Goal: Navigation & Orientation: Find specific page/section

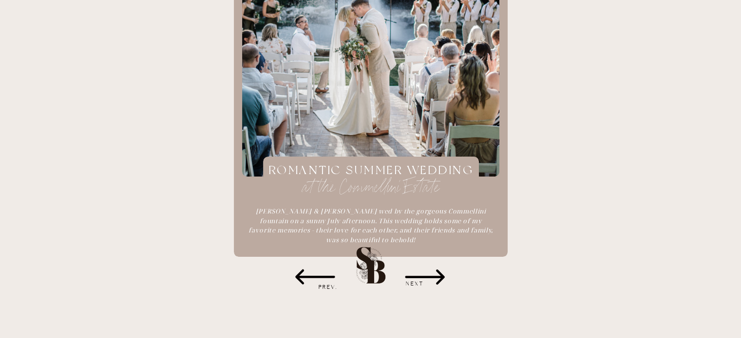
scroll to position [1355, 0]
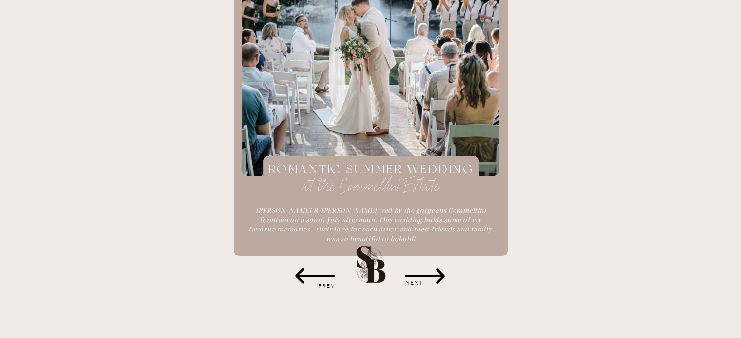
click at [410, 267] on icon at bounding box center [424, 276] width 49 height 49
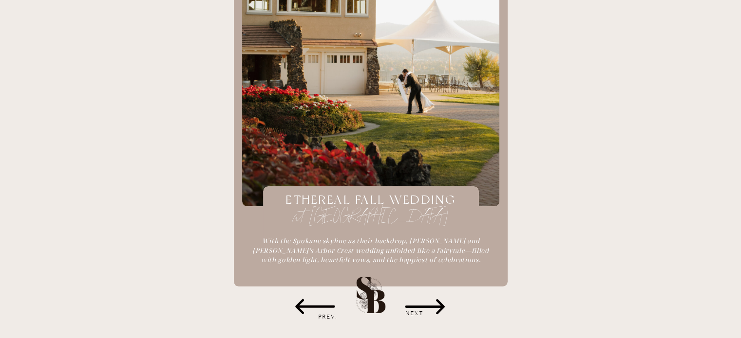
scroll to position [1336, 0]
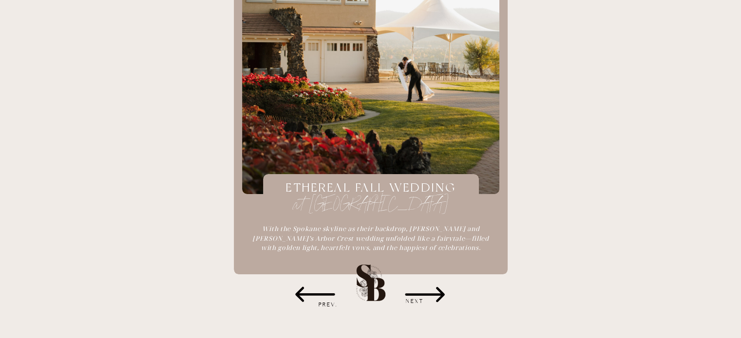
click at [421, 279] on icon at bounding box center [424, 294] width 49 height 49
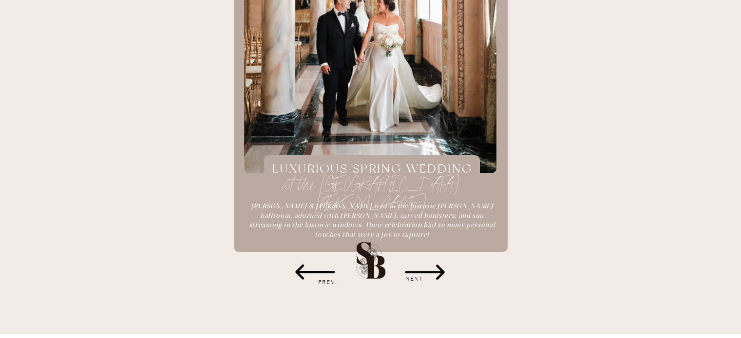
scroll to position [1359, 0]
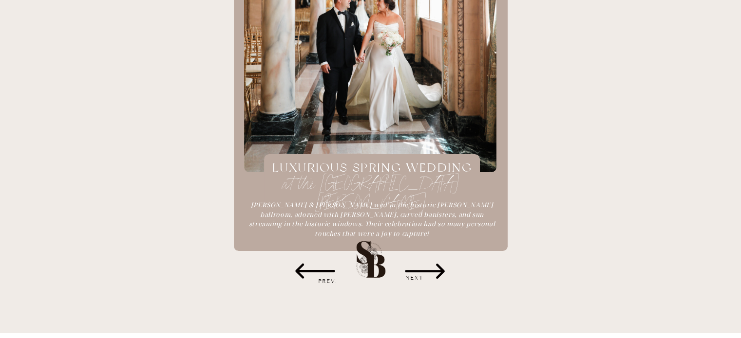
click at [426, 274] on h3 "NEXT" at bounding box center [415, 279] width 58 height 10
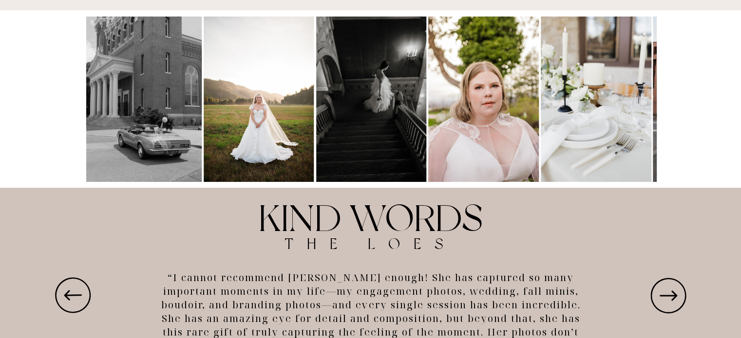
scroll to position [1683, 0]
click at [264, 144] on img at bounding box center [259, 100] width 111 height 166
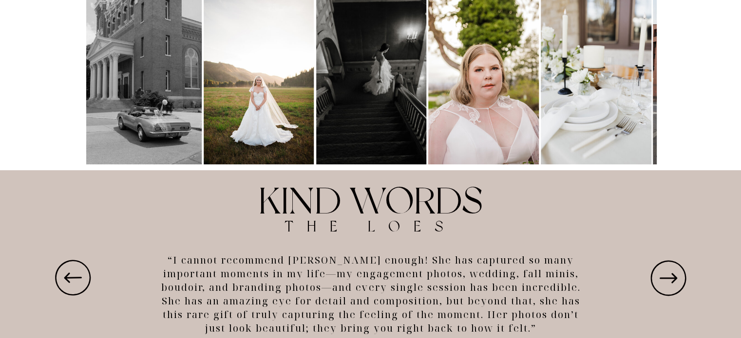
scroll to position [1696, 0]
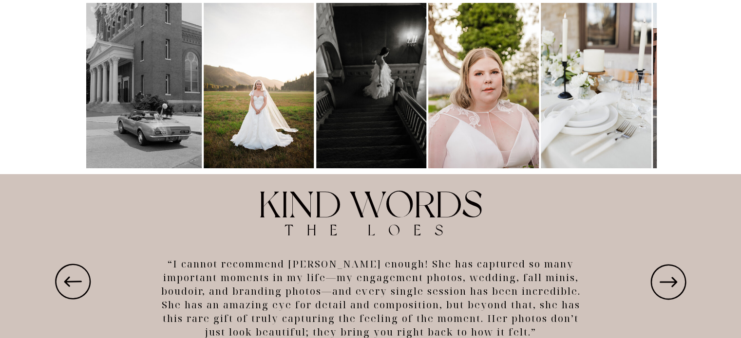
click at [670, 277] on icon at bounding box center [668, 282] width 110 height 42
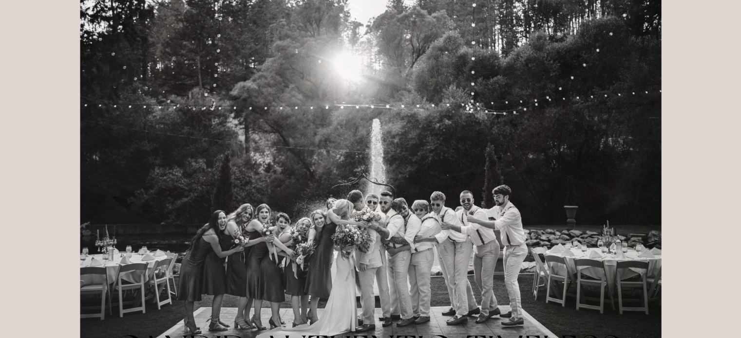
scroll to position [0, 0]
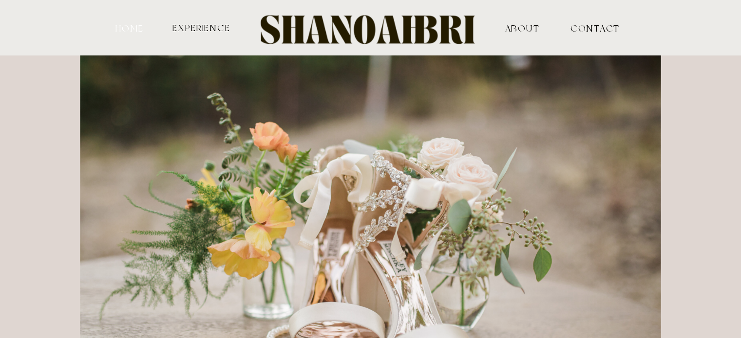
click at [139, 23] on nav "HOME" at bounding box center [130, 27] width 32 height 9
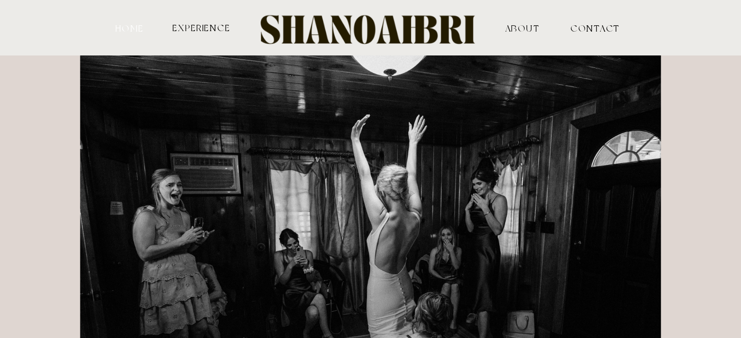
click at [139, 23] on nav "HOME" at bounding box center [130, 27] width 32 height 9
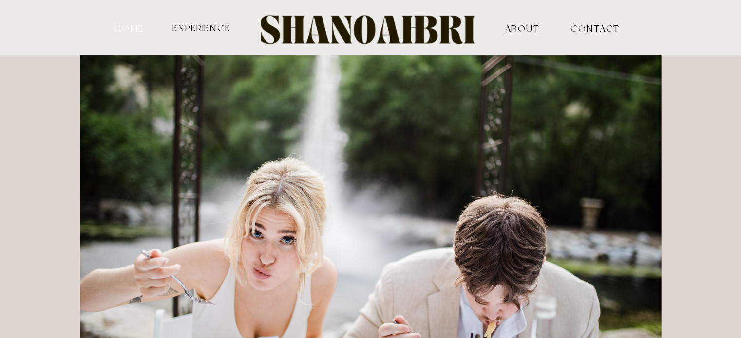
click at [139, 23] on nav "HOME" at bounding box center [130, 27] width 32 height 9
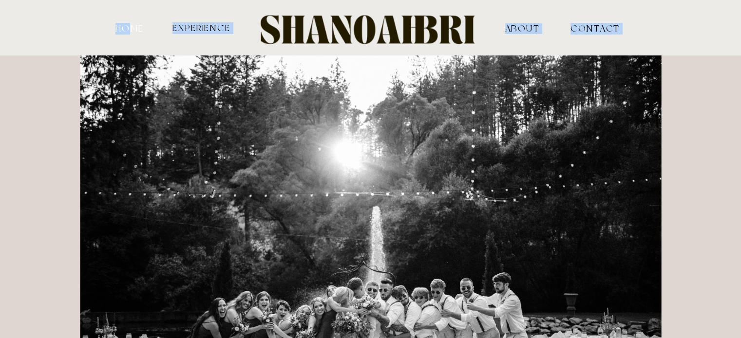
drag, startPoint x: 125, startPoint y: 21, endPoint x: 127, endPoint y: 29, distance: 8.0
click at [127, 29] on nav "HOME" at bounding box center [130, 27] width 32 height 9
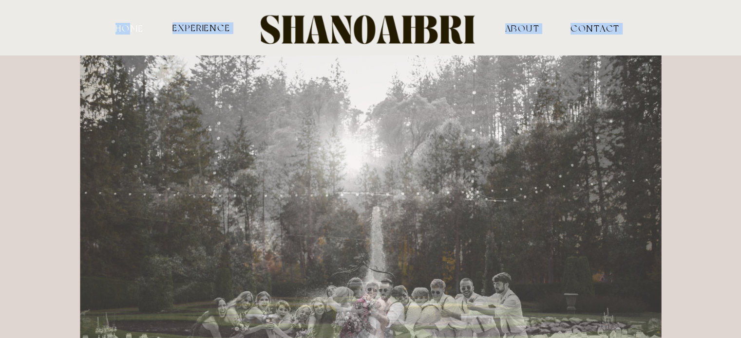
click at [127, 29] on nav "HOME" at bounding box center [130, 27] width 32 height 9
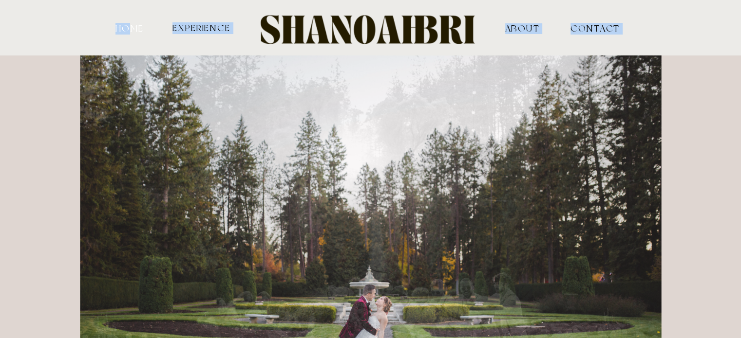
click at [127, 29] on nav "HOME" at bounding box center [130, 27] width 32 height 9
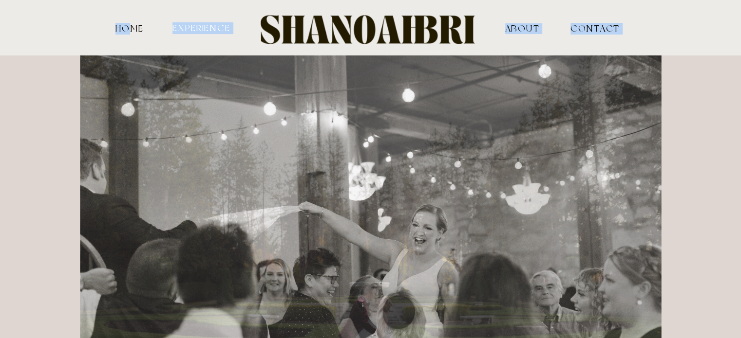
click at [193, 25] on nav "experience" at bounding box center [201, 27] width 60 height 9
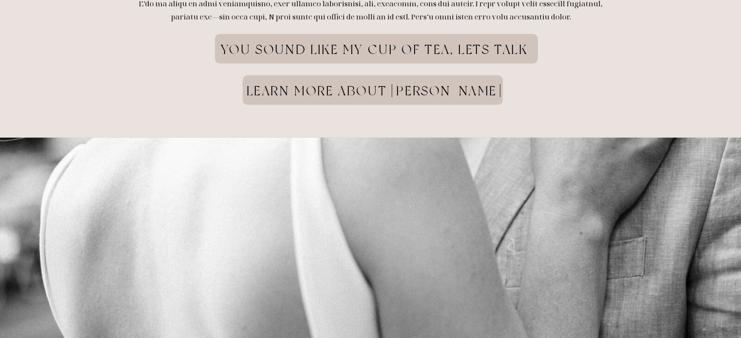
scroll to position [2610, 0]
